Goal: Task Accomplishment & Management: Manage account settings

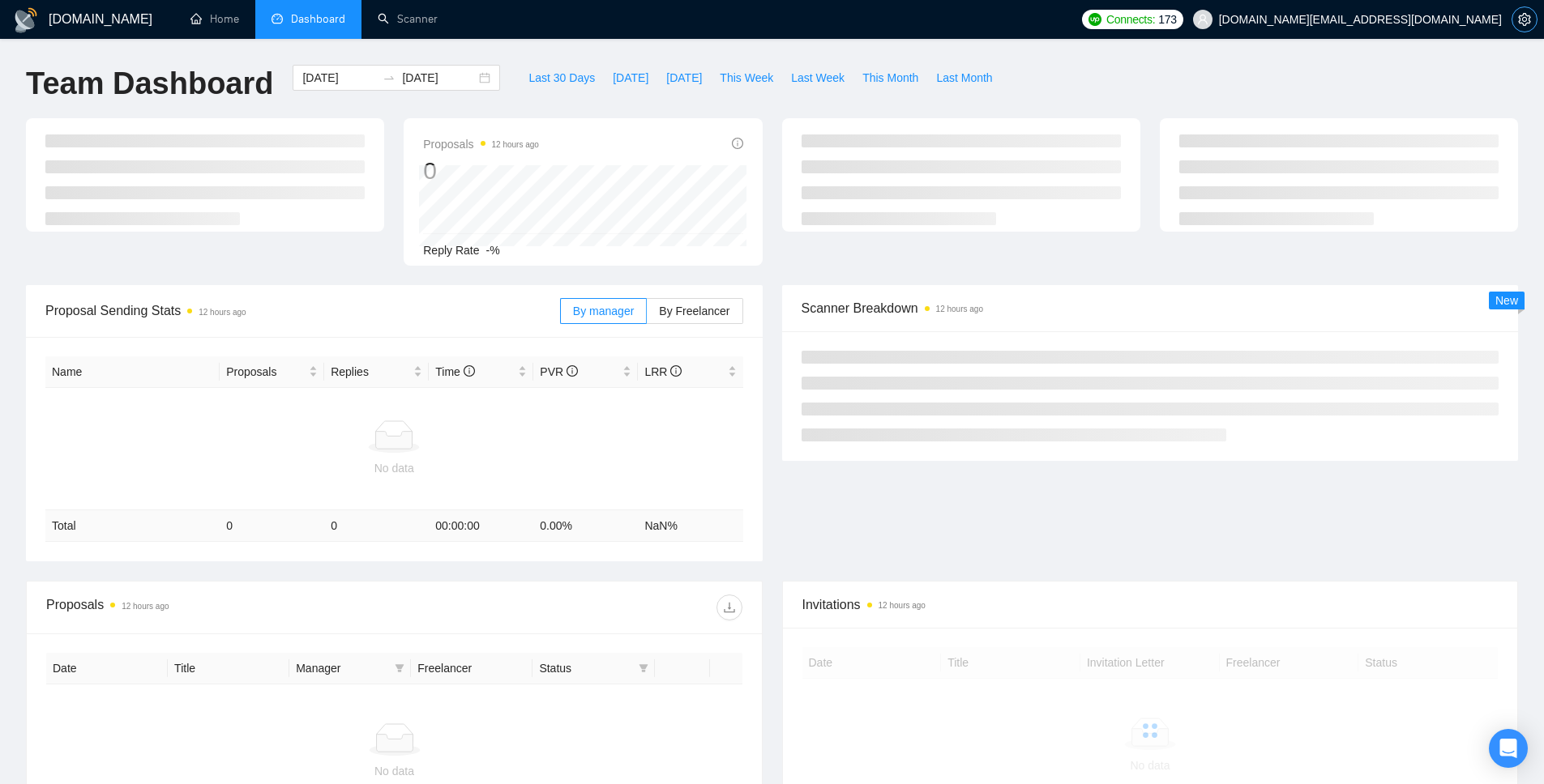
click at [1518, 17] on icon "setting" at bounding box center [1524, 19] width 13 height 13
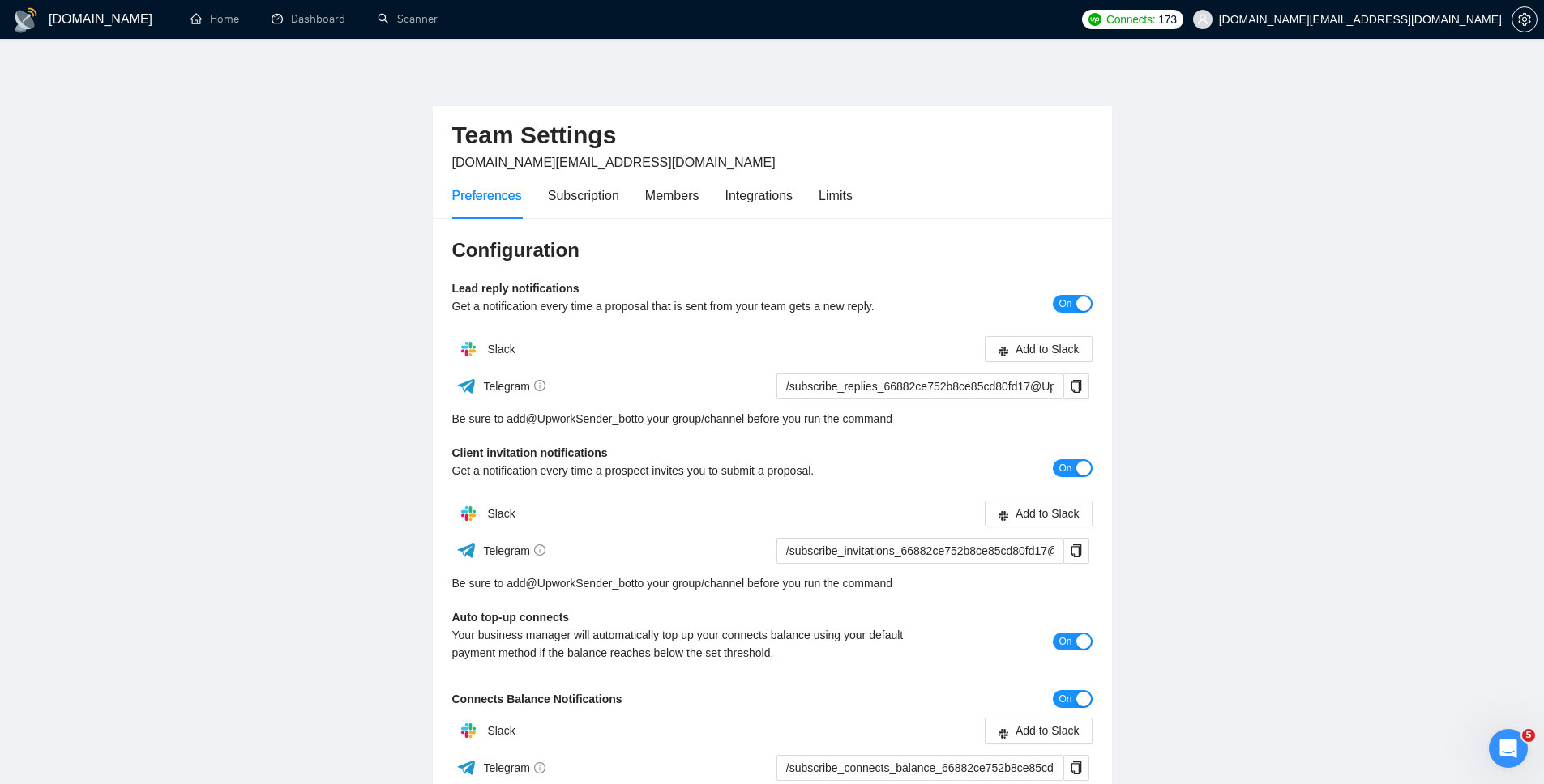
click at [609, 220] on div "Configuration Lead reply notifications Get a notification every time a proposal…" at bounding box center [772, 568] width 679 height 701
click at [609, 193] on div "Subscription" at bounding box center [583, 196] width 71 height 21
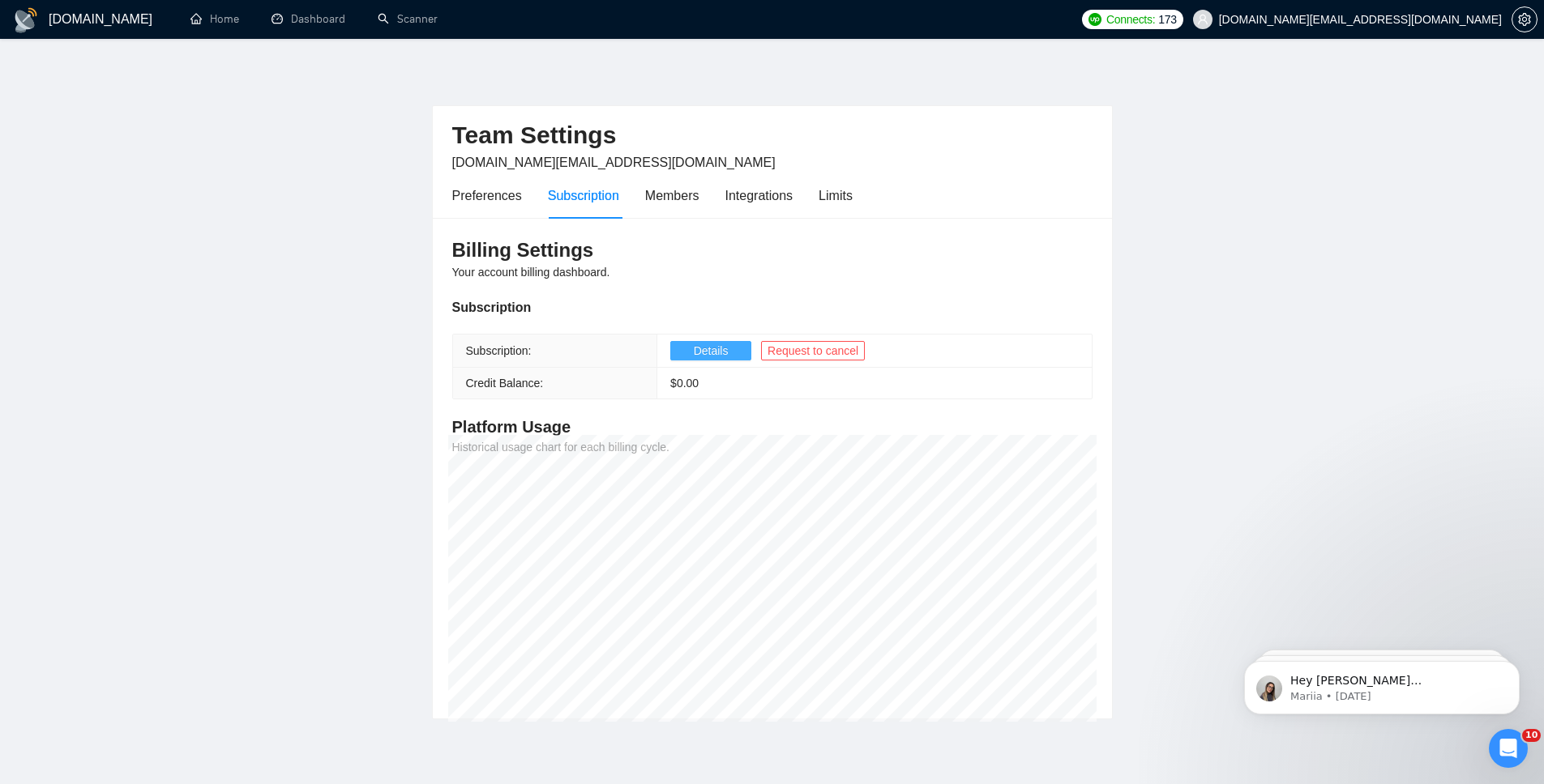
click at [692, 346] on button "Details" at bounding box center [711, 351] width 81 height 20
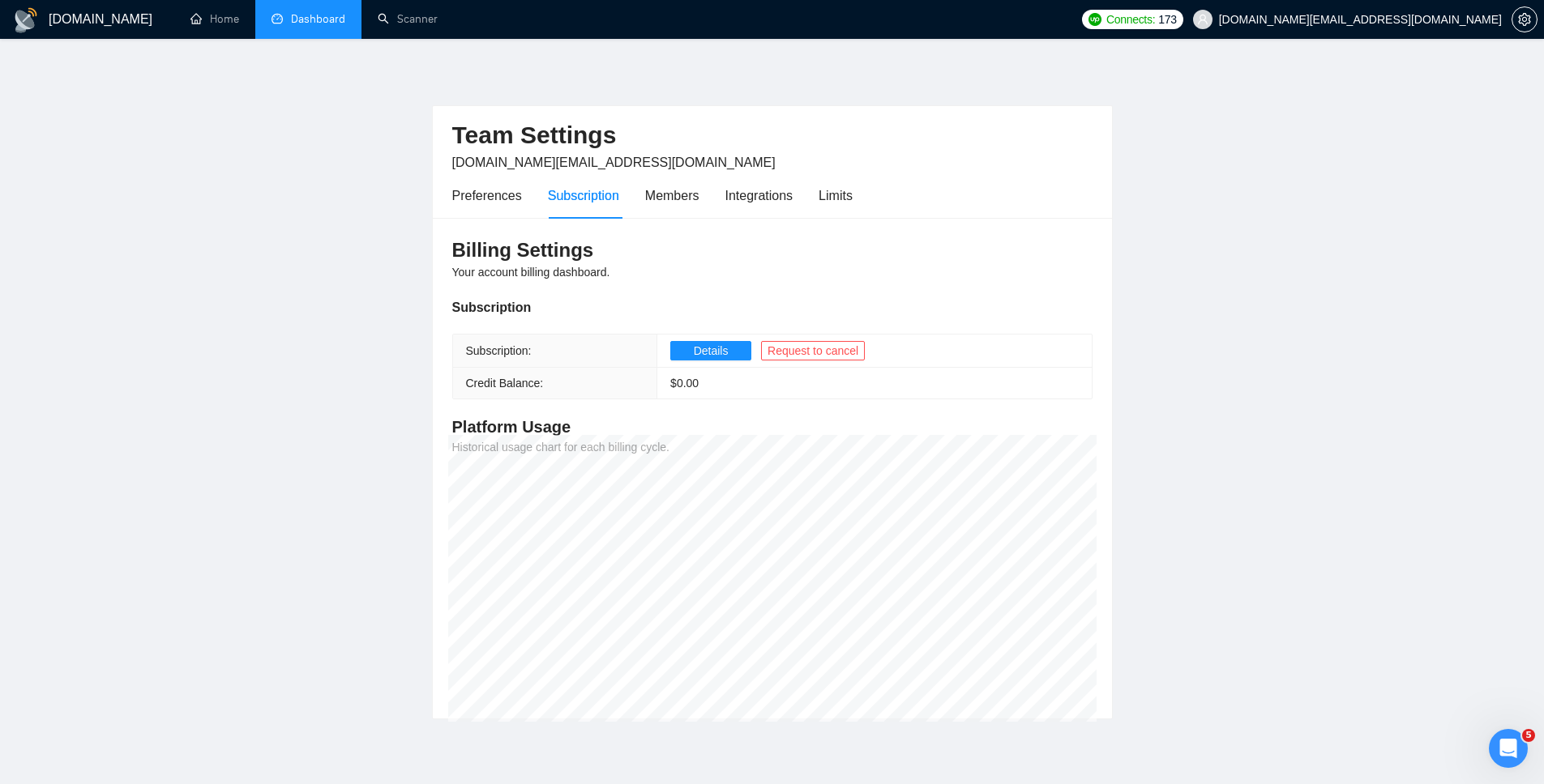
click at [287, 13] on link "Dashboard" at bounding box center [309, 19] width 74 height 13
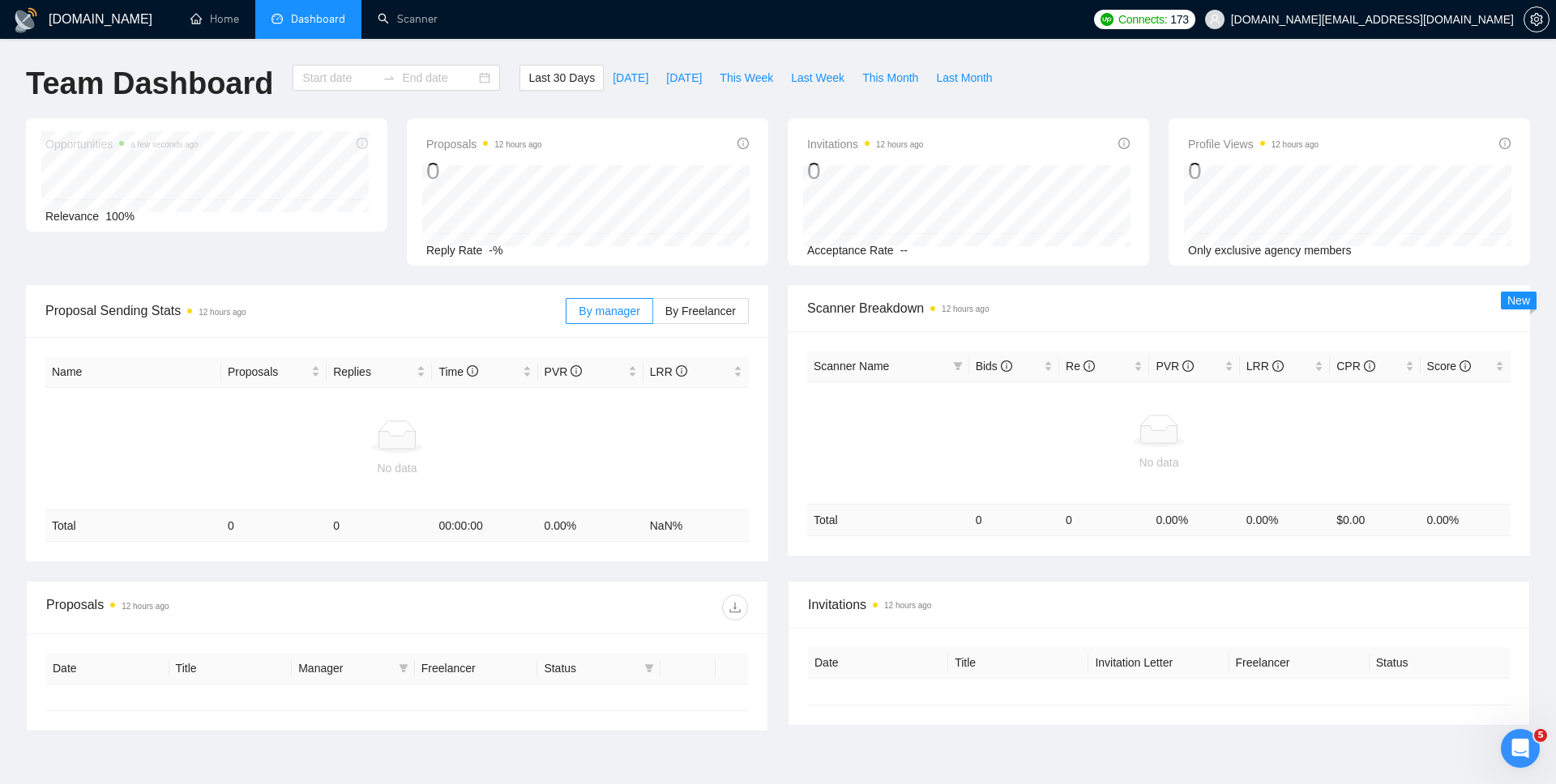
type input "[DATE]"
